Goal: Information Seeking & Learning: Learn about a topic

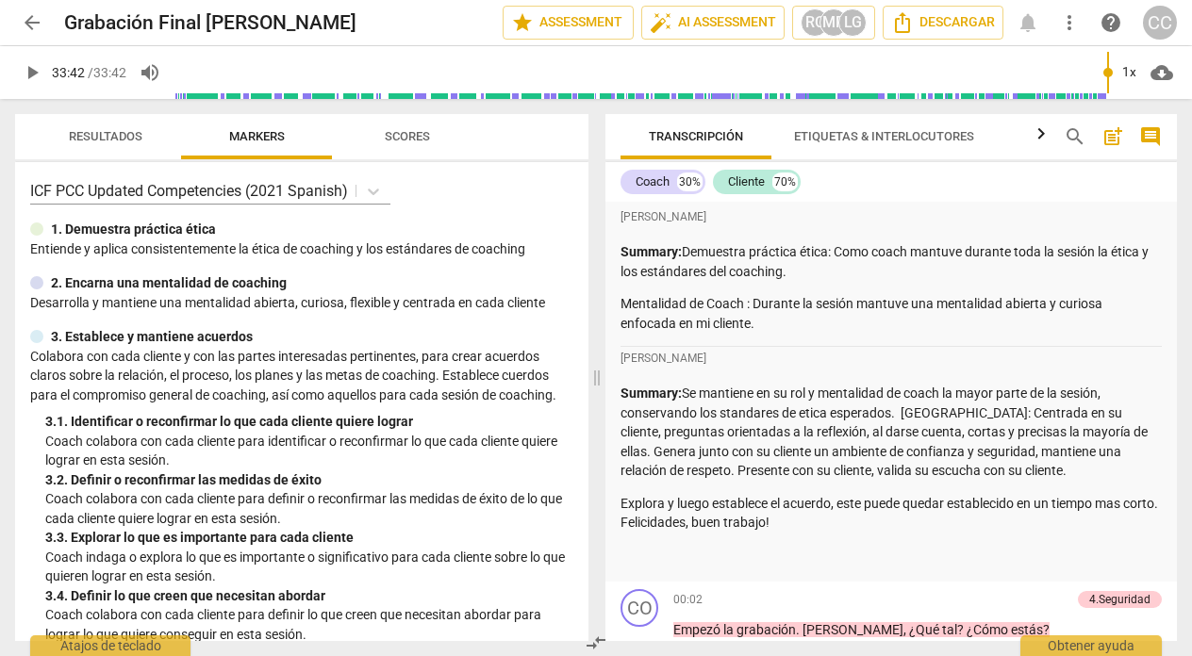
scroll to position [10263, 0]
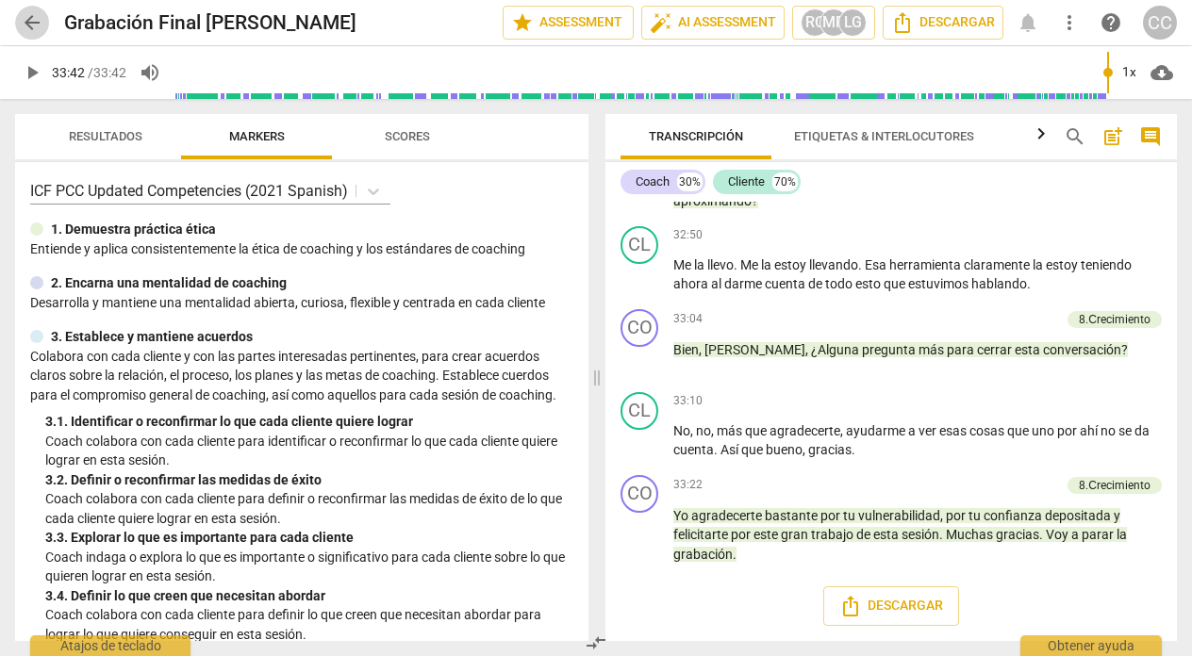
click at [27, 21] on span "arrow_back" at bounding box center [32, 22] width 23 height 23
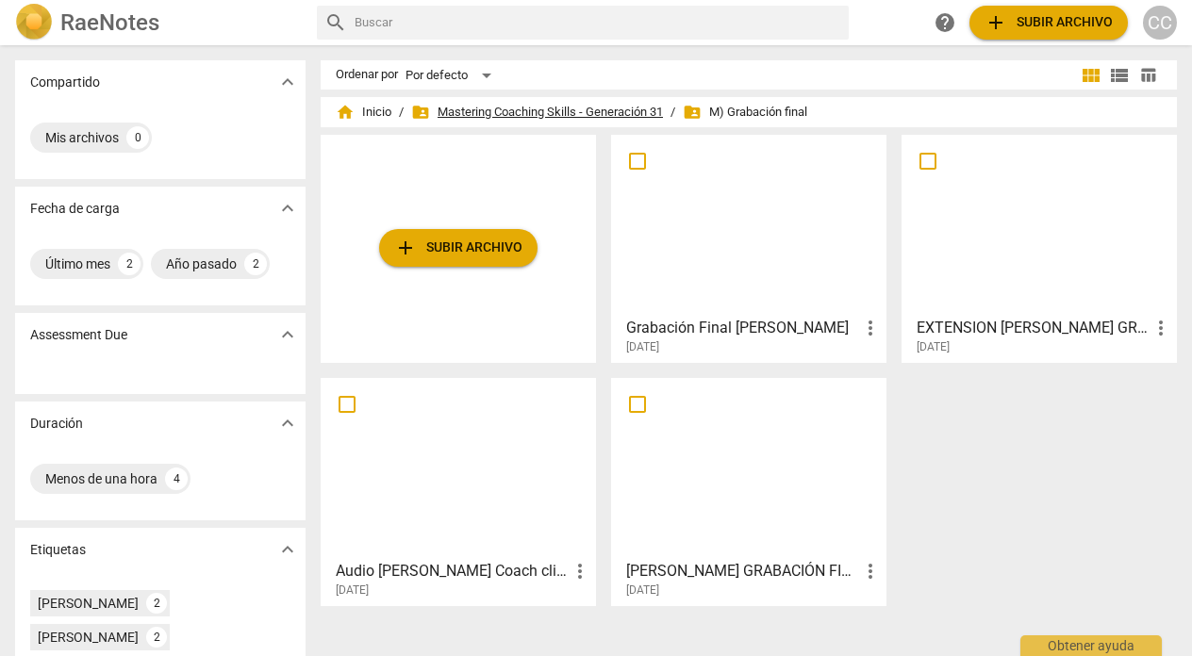
click at [538, 106] on span "folder_shared Mastering Coaching Skills - Generación 31" at bounding box center [537, 112] width 252 height 19
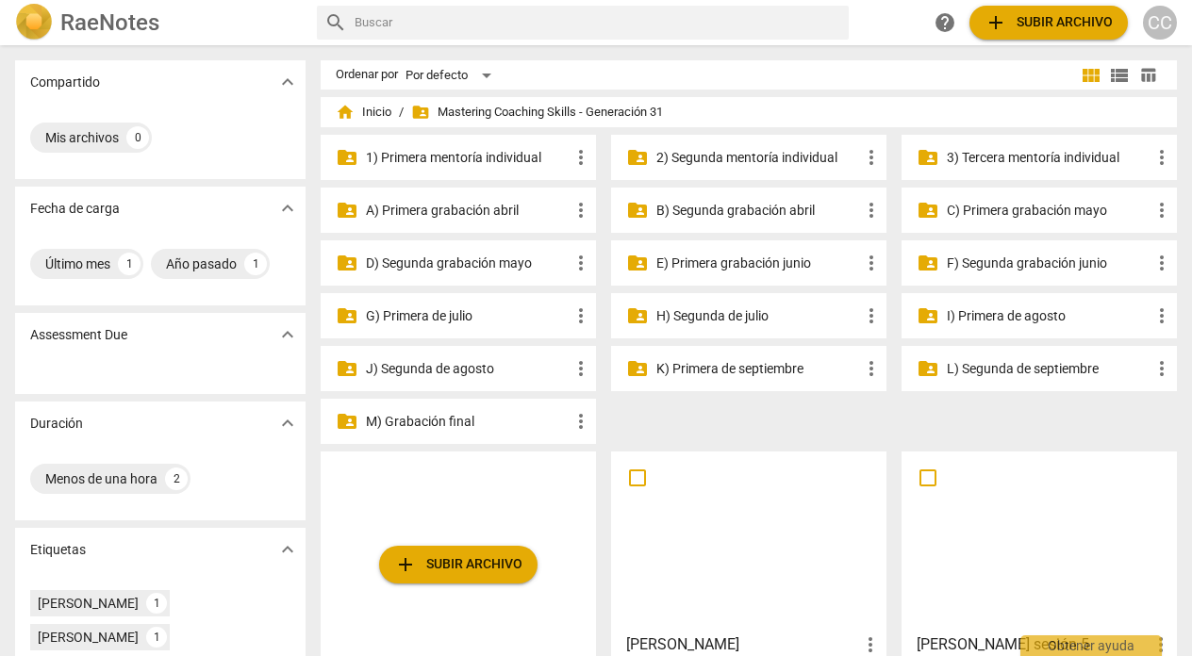
click at [989, 313] on p "I) Primera de agosto" at bounding box center [1049, 316] width 204 height 20
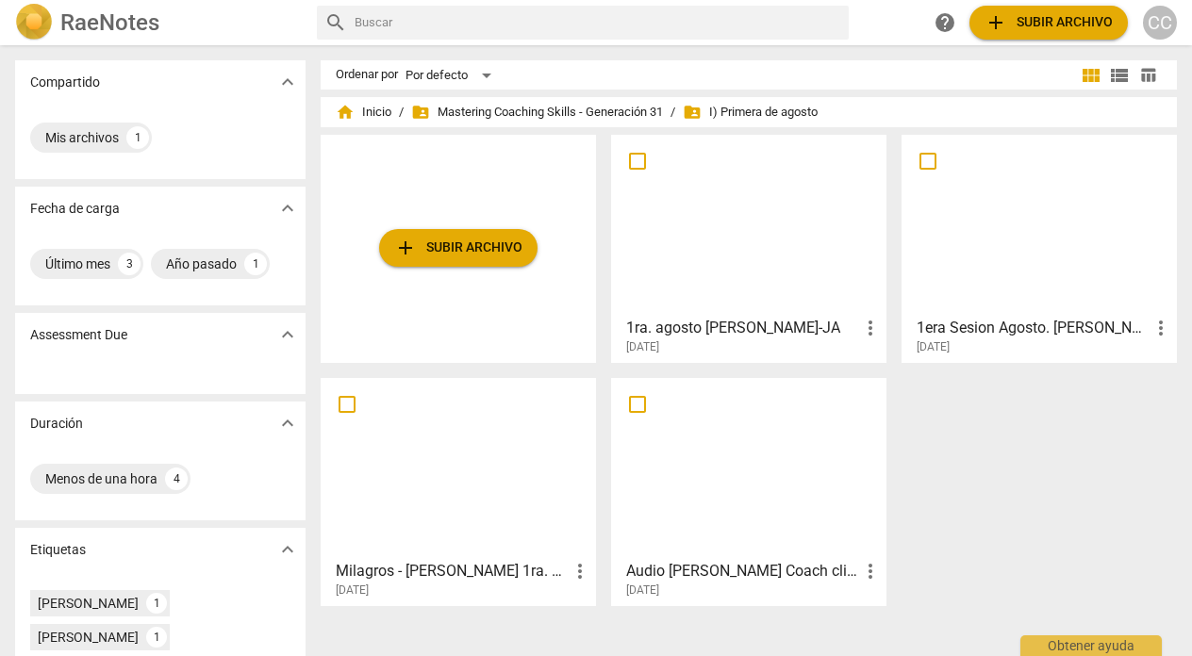
click at [711, 286] on div at bounding box center [749, 224] width 262 height 167
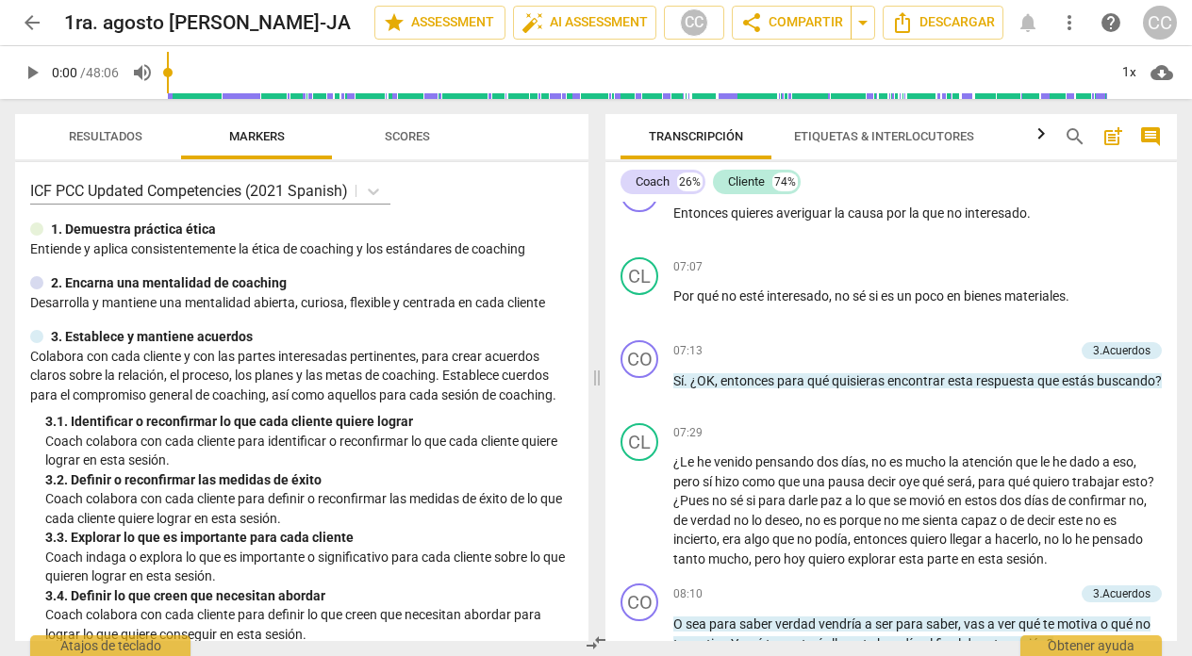
scroll to position [1369, 0]
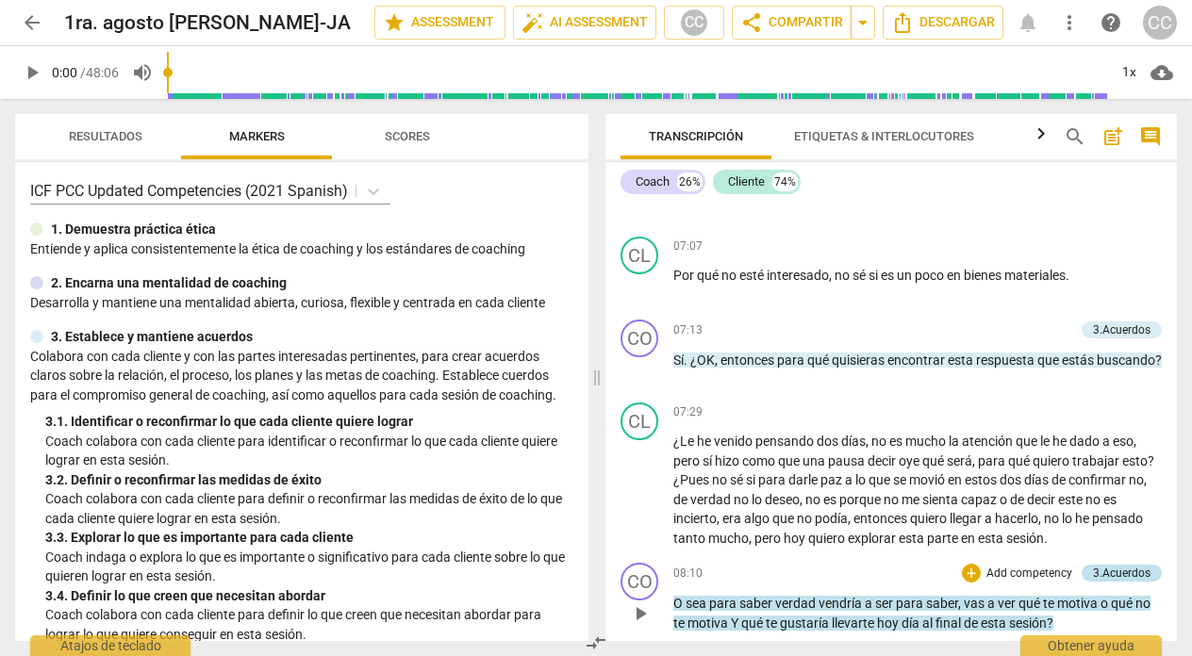
click at [1114, 565] on div "3.Acuerdos" at bounding box center [1122, 573] width 58 height 17
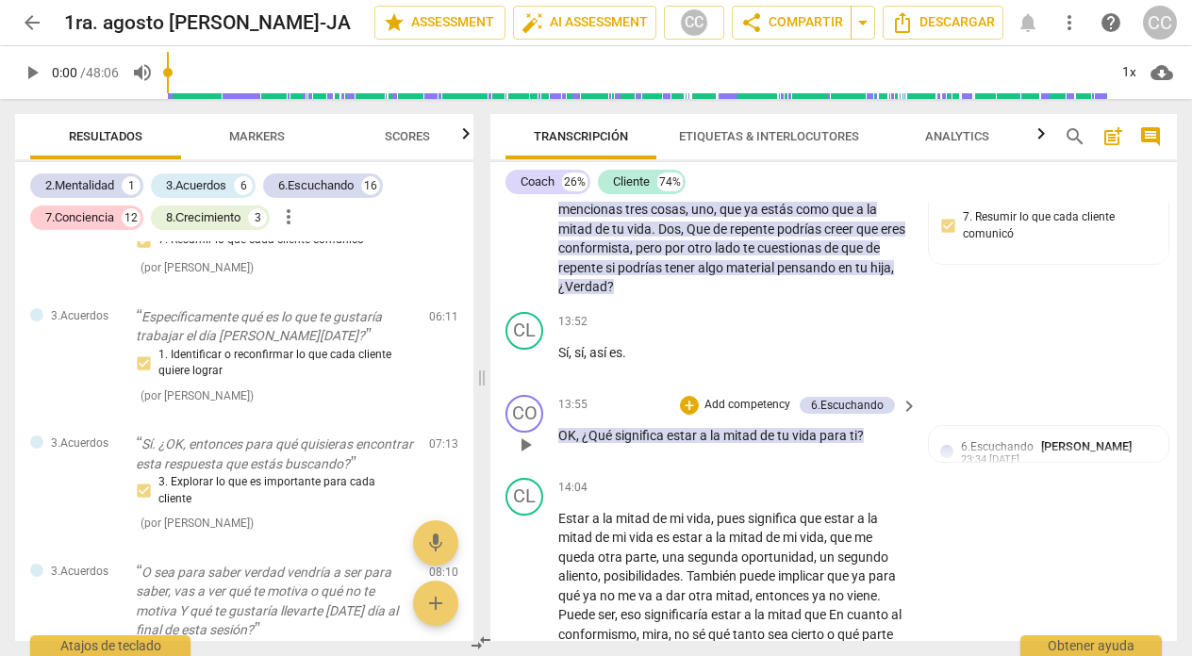
scroll to position [3672, 0]
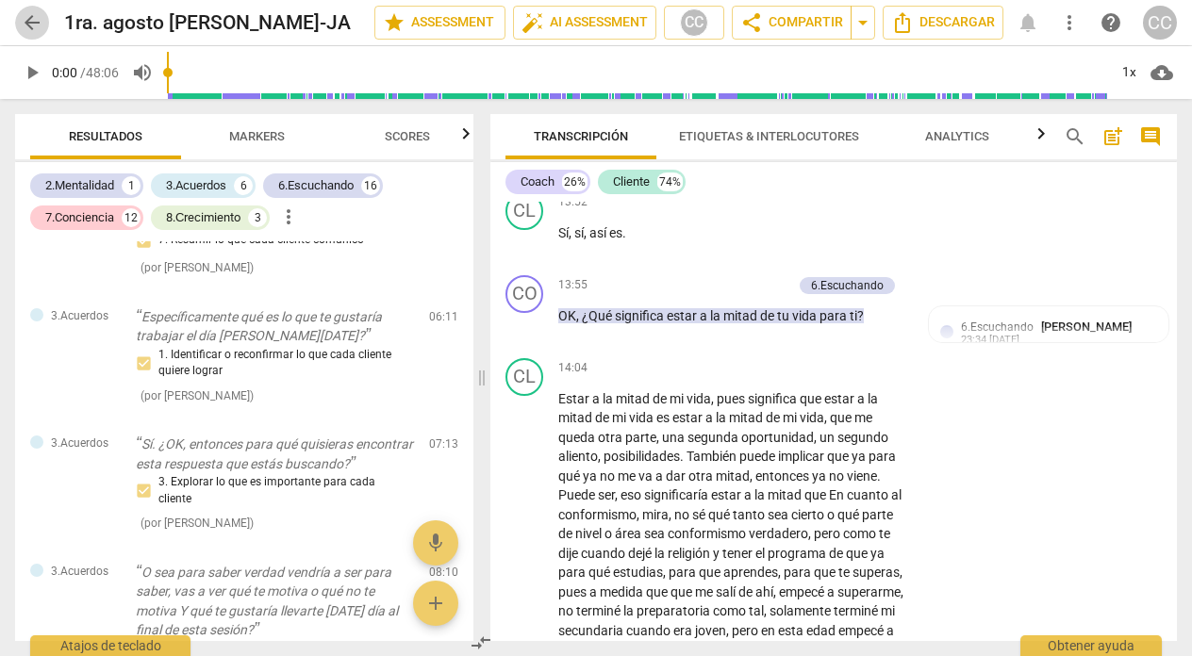
click at [26, 23] on span "arrow_back" at bounding box center [32, 22] width 23 height 23
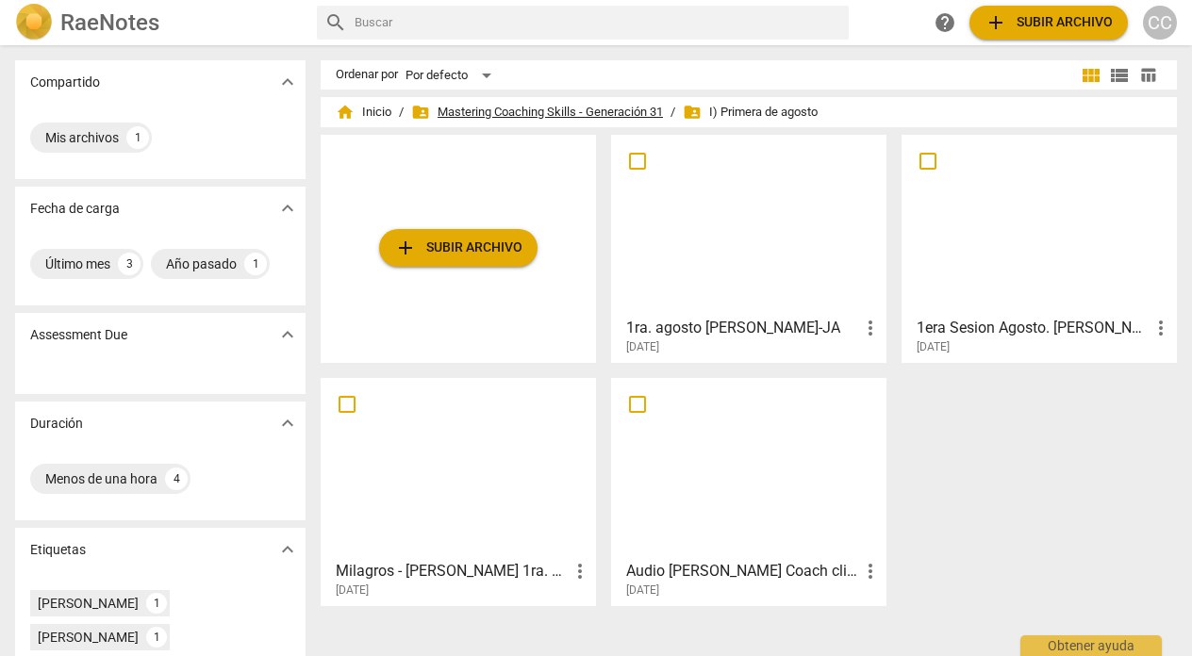
click at [624, 113] on span "folder_shared Mastering Coaching Skills - Generación 31" at bounding box center [537, 112] width 252 height 19
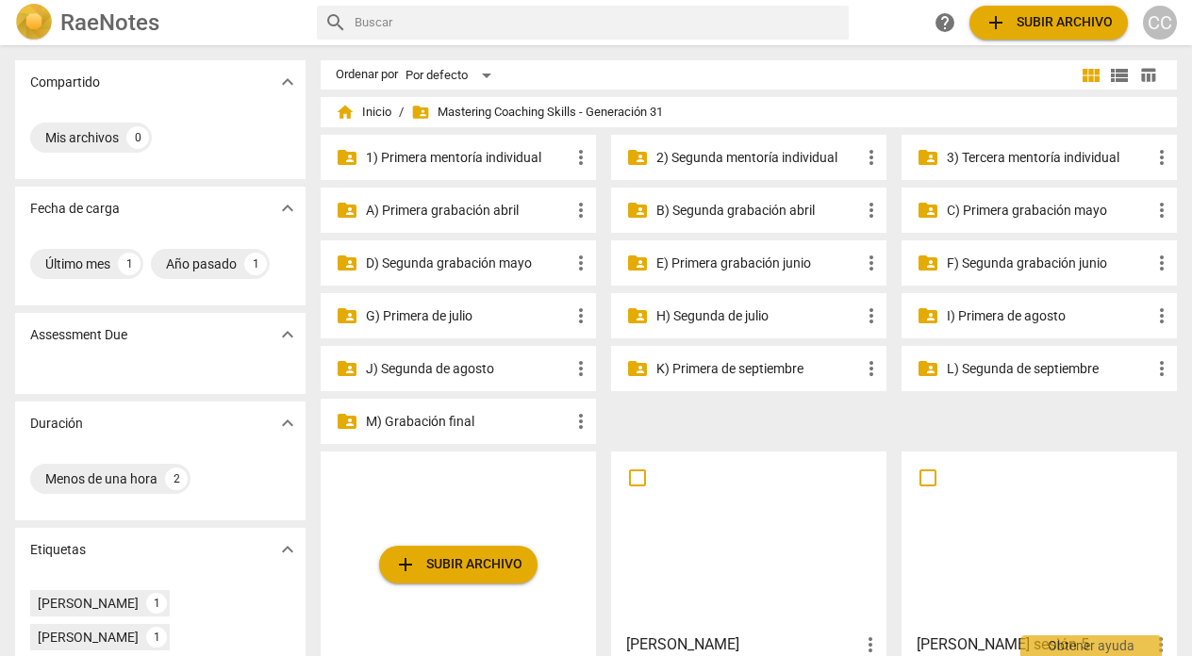
click at [421, 315] on p "G) Primera de julio" at bounding box center [468, 316] width 204 height 20
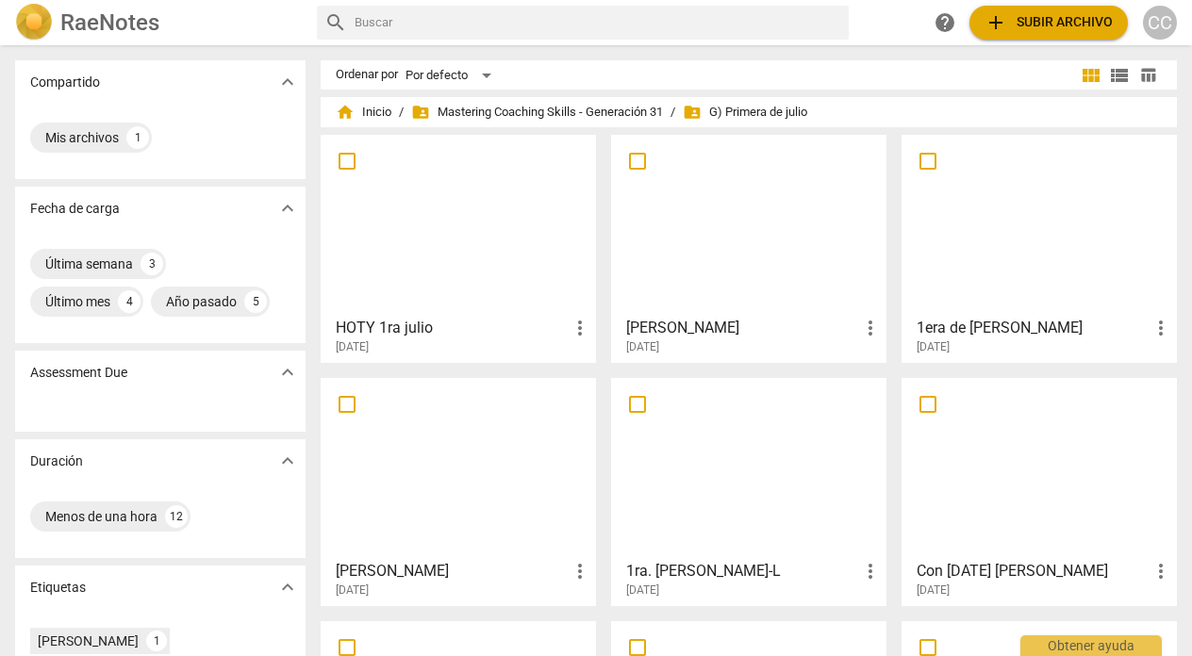
click at [759, 489] on div at bounding box center [749, 468] width 262 height 167
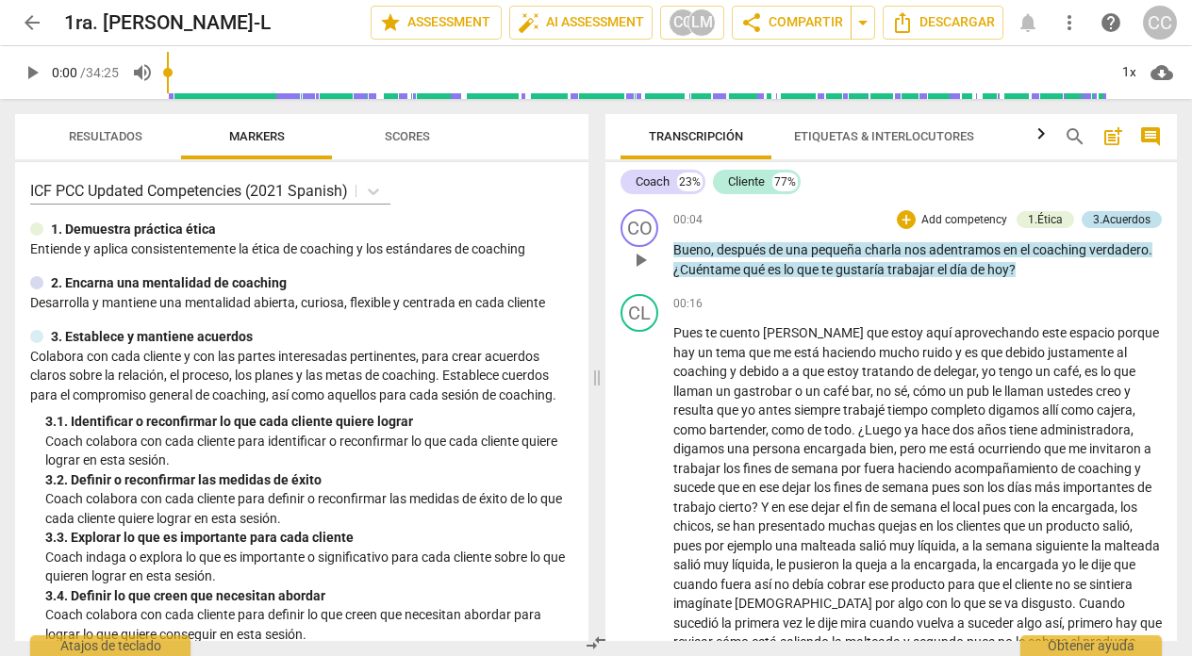
click at [1117, 214] on div "3.Acuerdos" at bounding box center [1122, 219] width 58 height 17
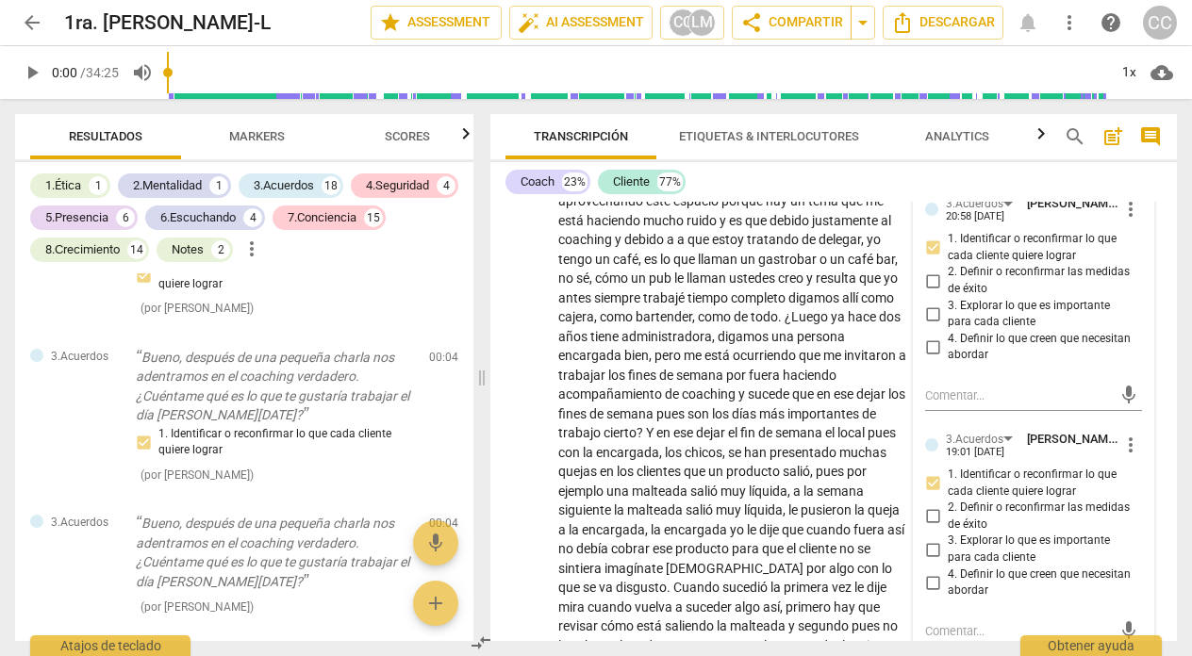
scroll to position [174, 0]
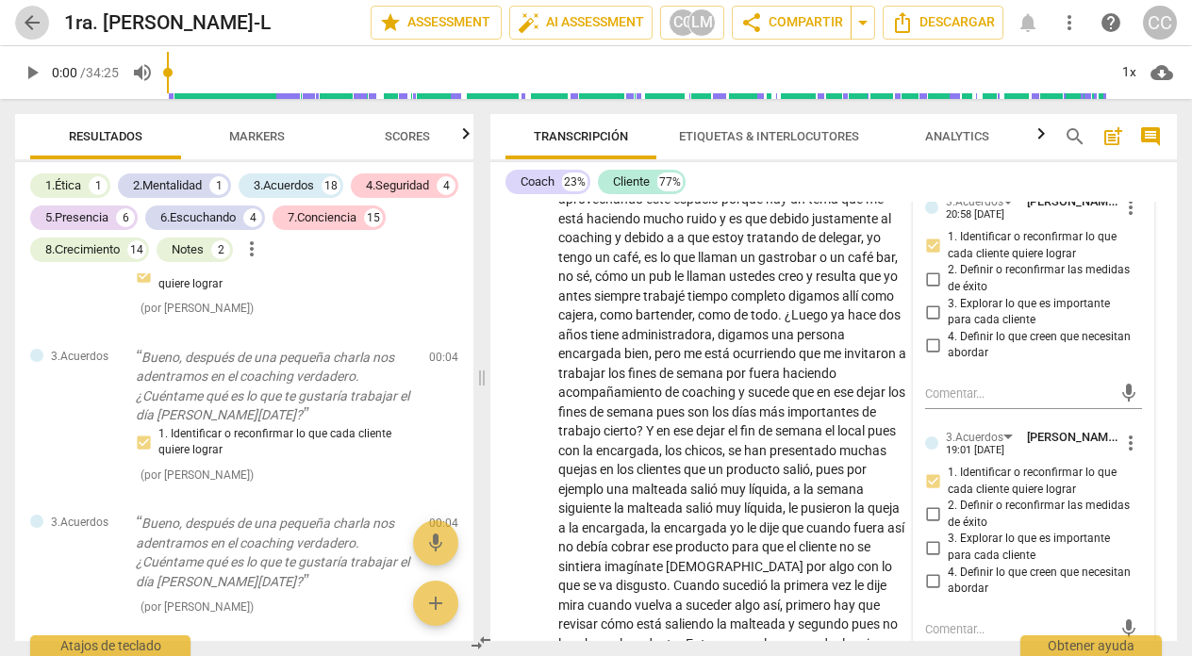
click at [28, 16] on span "arrow_back" at bounding box center [32, 22] width 23 height 23
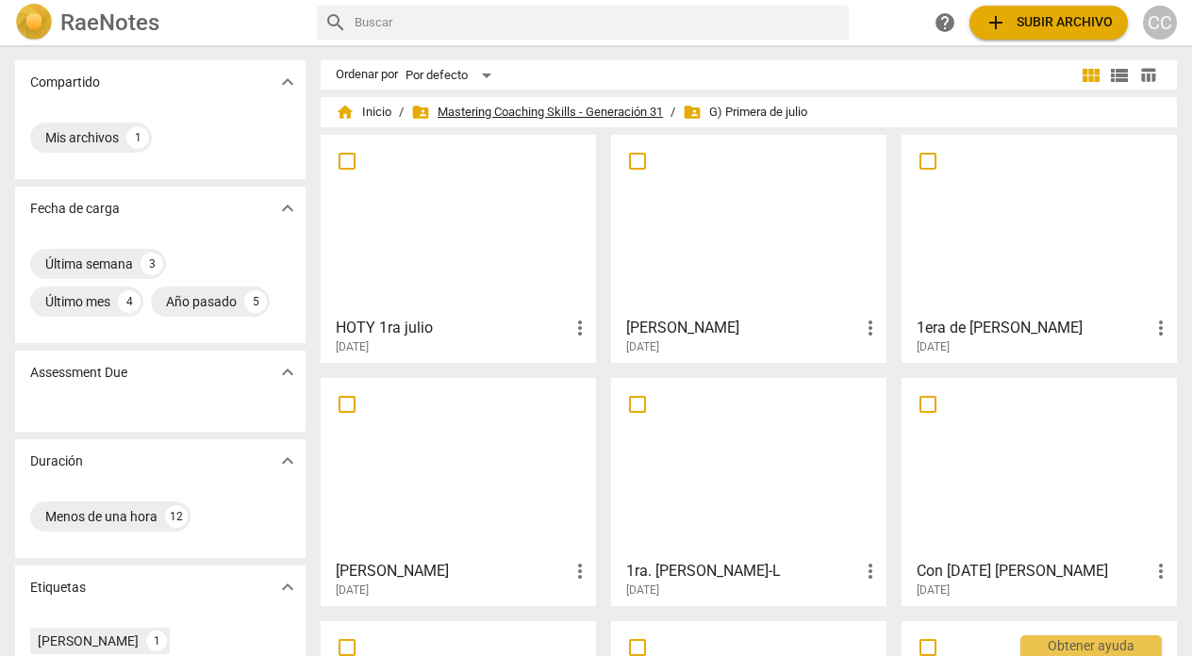
click at [606, 110] on span "folder_shared Mastering Coaching Skills - Generación 31" at bounding box center [537, 112] width 252 height 19
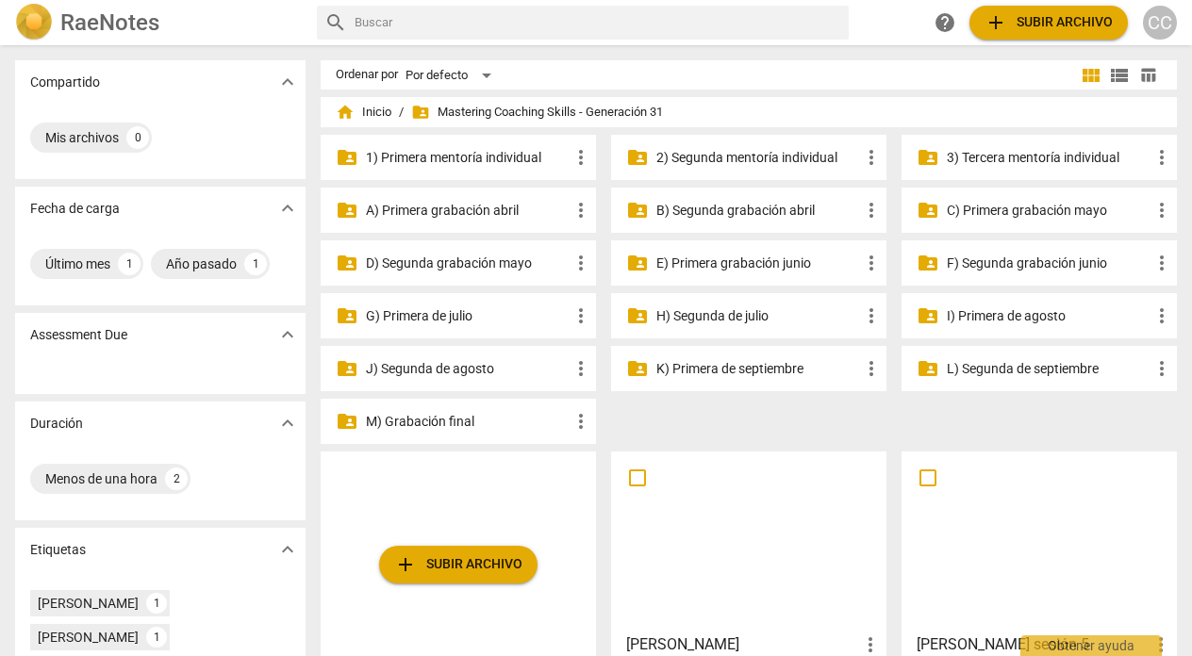
click at [724, 314] on p "H) Segunda de julio" at bounding box center [758, 316] width 204 height 20
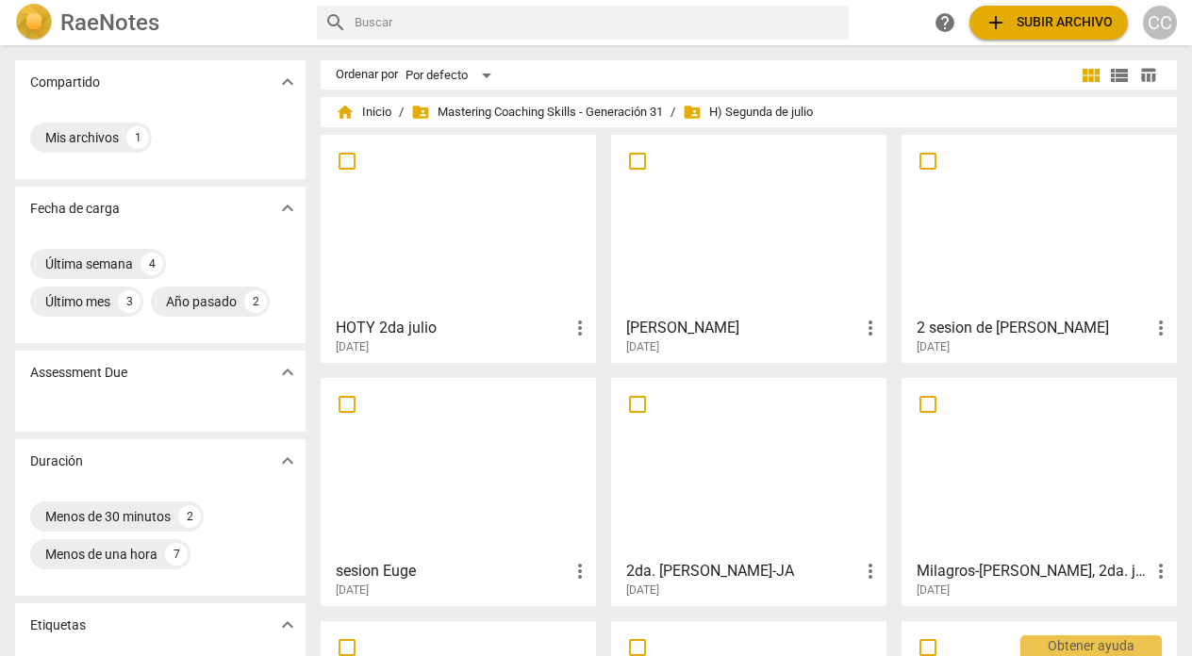
click at [744, 454] on div at bounding box center [749, 468] width 262 height 167
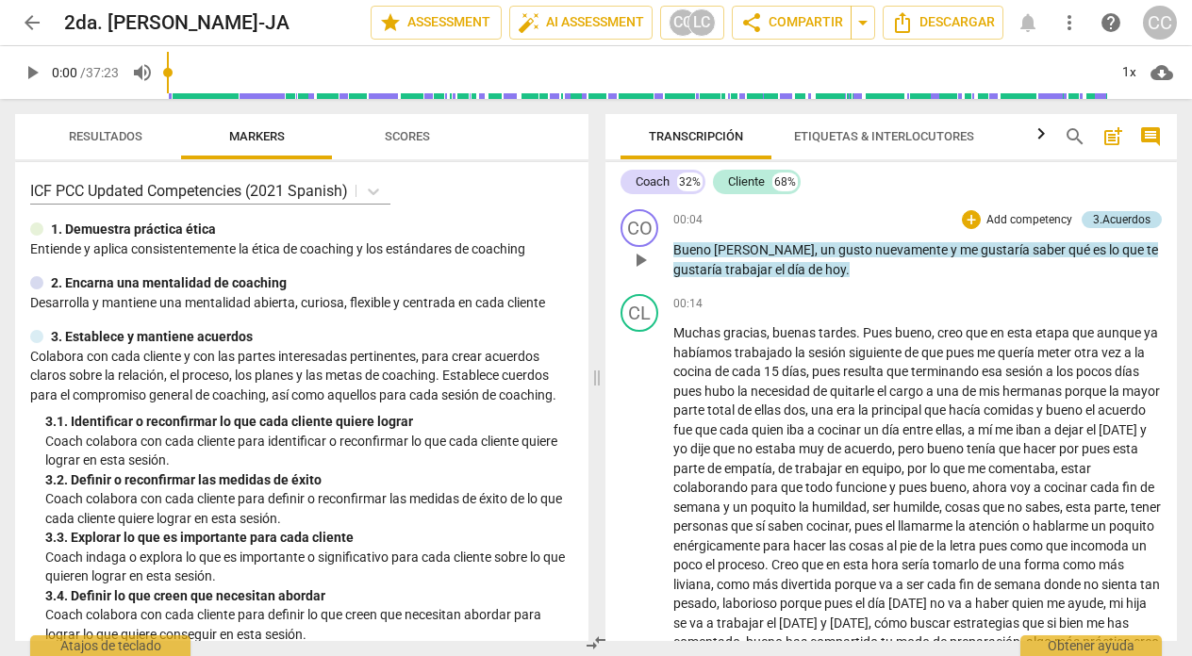
click at [1111, 217] on div "3.Acuerdos" at bounding box center [1122, 219] width 58 height 17
